Goal: Task Accomplishment & Management: Use online tool/utility

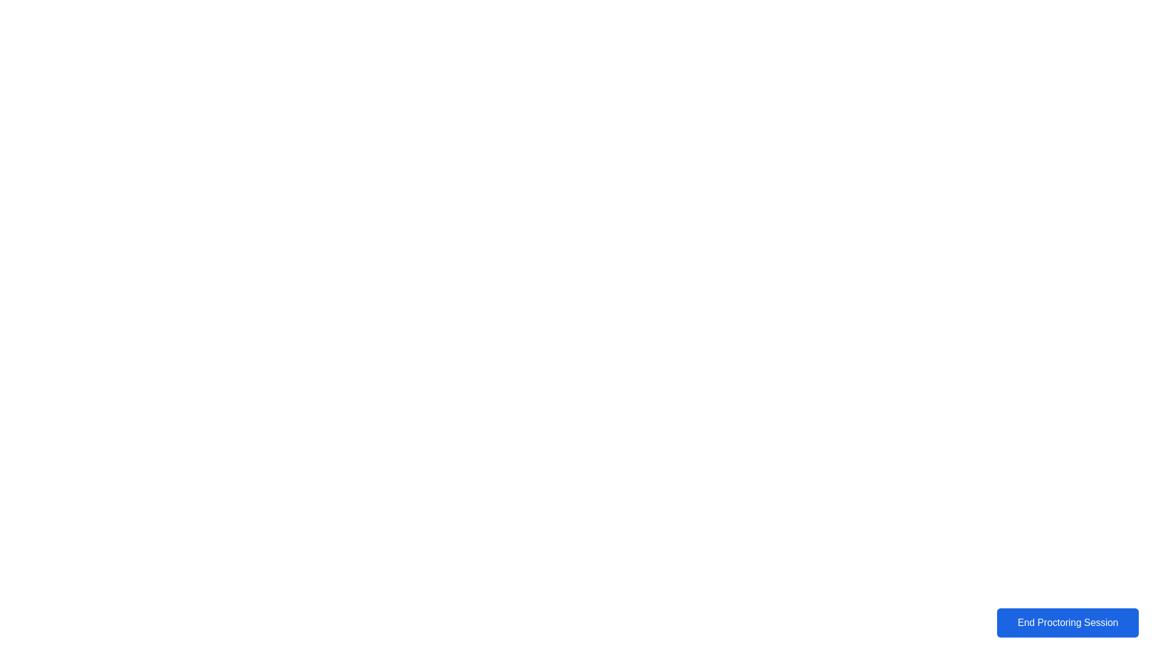
click at [1003, 627] on div "End Proctoring Session" at bounding box center [1068, 622] width 134 height 11
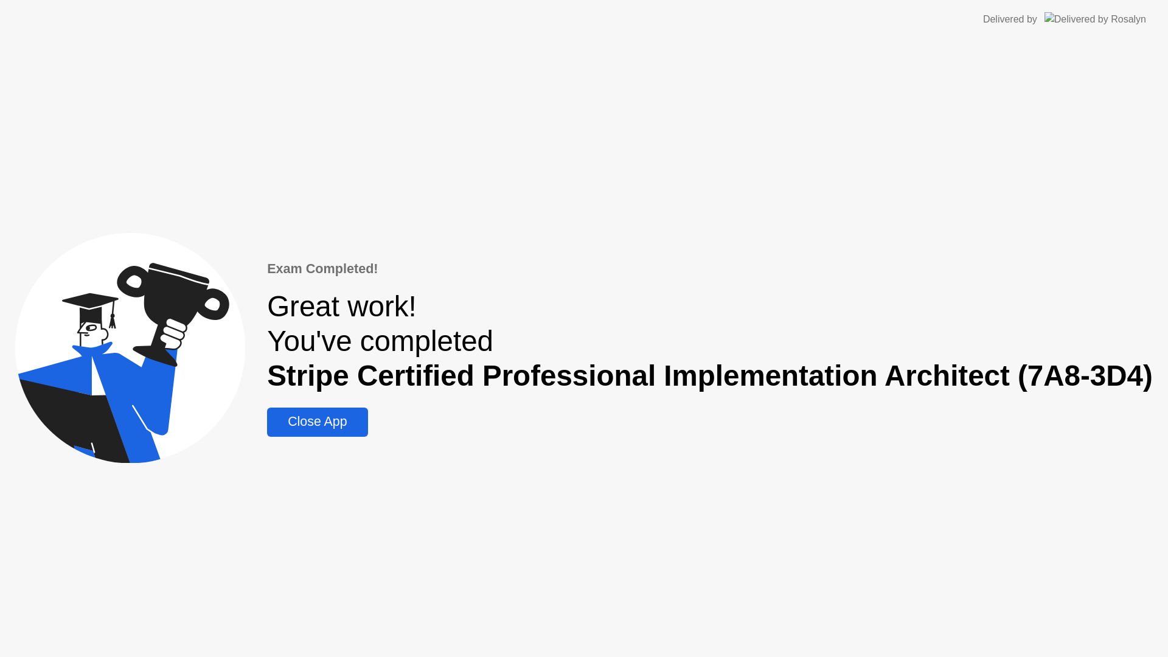
click at [299, 425] on div "Close App" at bounding box center [317, 421] width 93 height 15
